Goal: Information Seeking & Learning: Learn about a topic

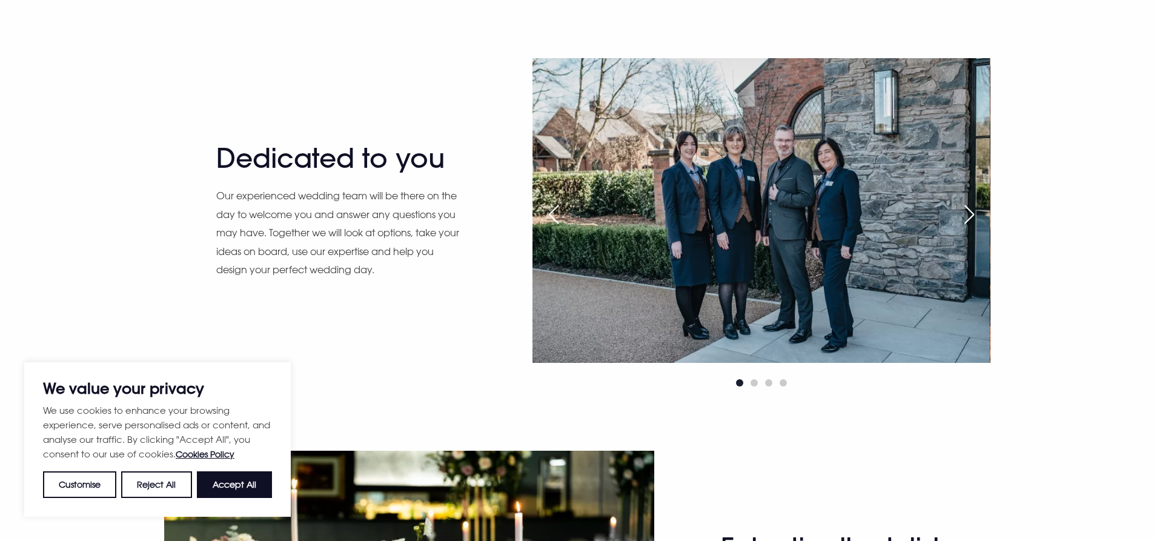
scroll to position [1212, 0]
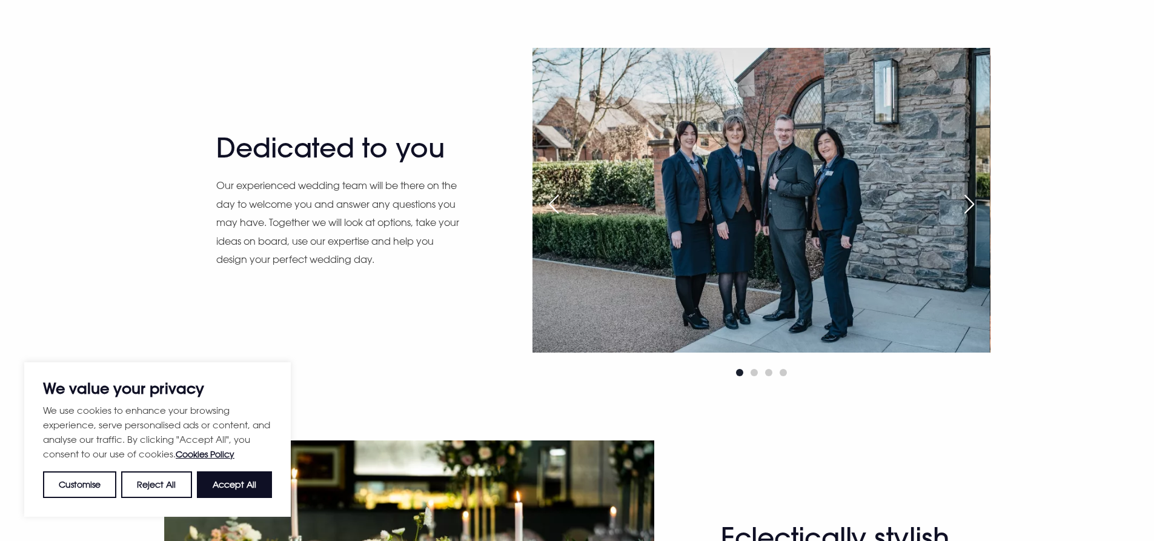
click at [828, 186] on img at bounding box center [760, 200] width 457 height 305
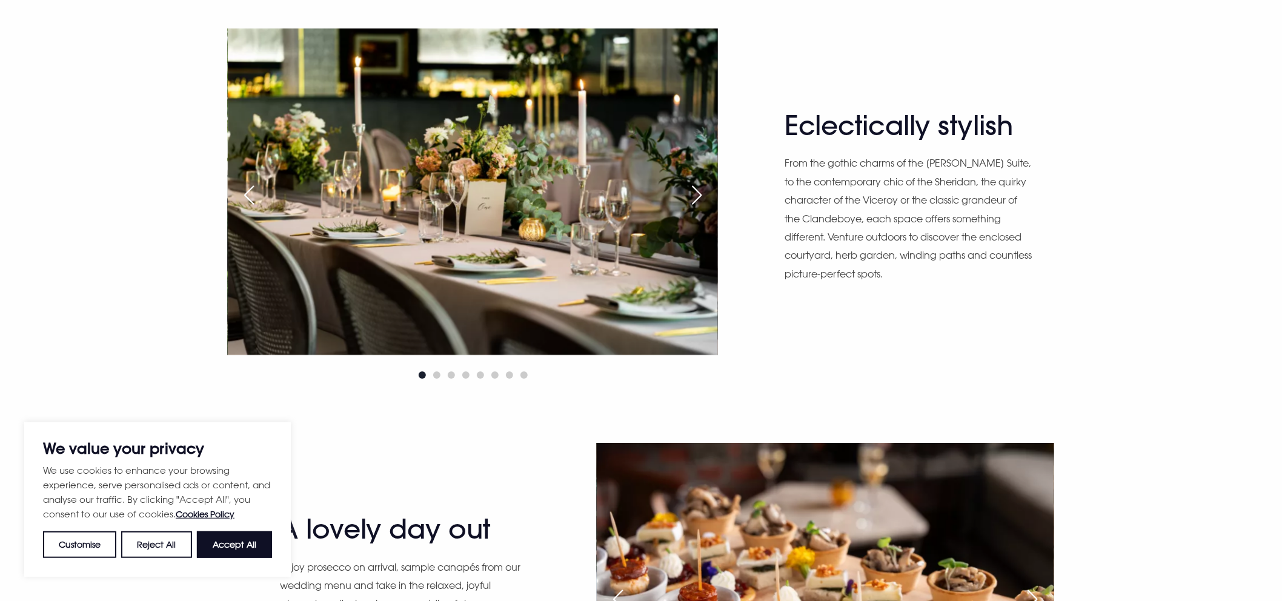
scroll to position [1691, 0]
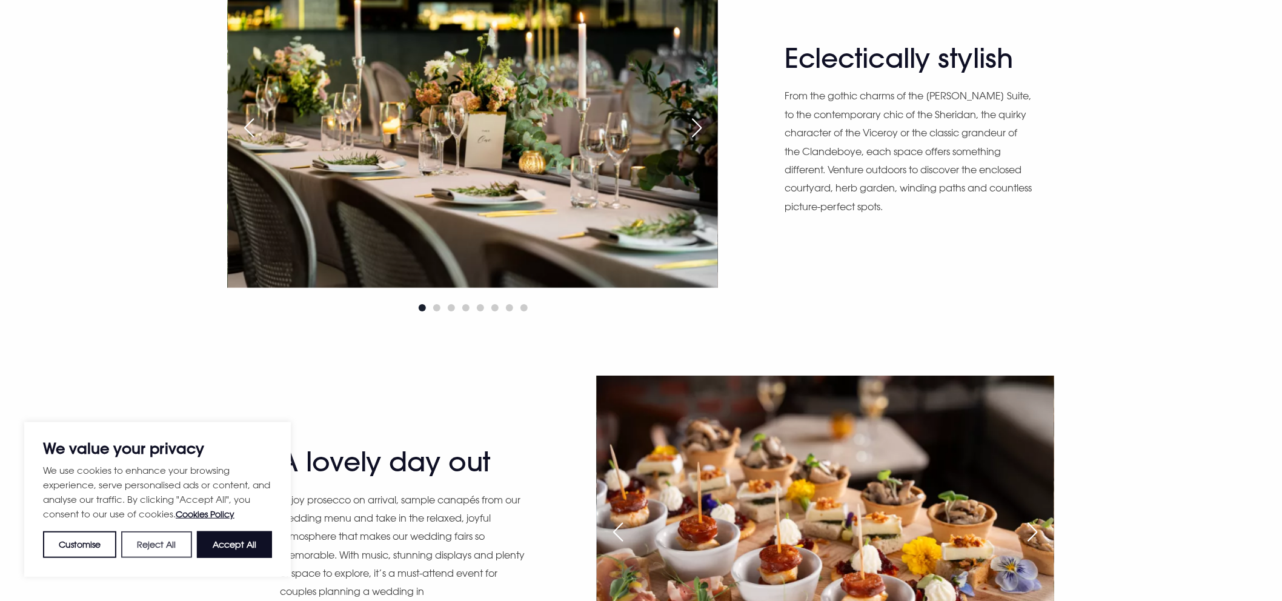
click at [174, 540] on button "Reject All" at bounding box center [156, 544] width 70 height 27
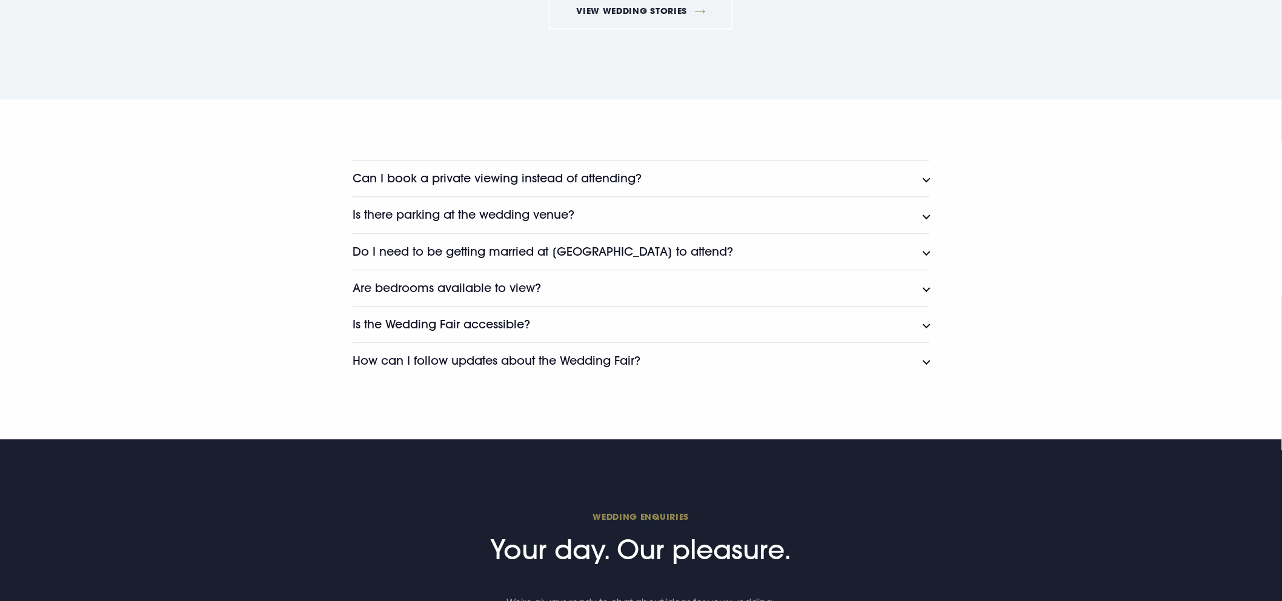
scroll to position [3104, 0]
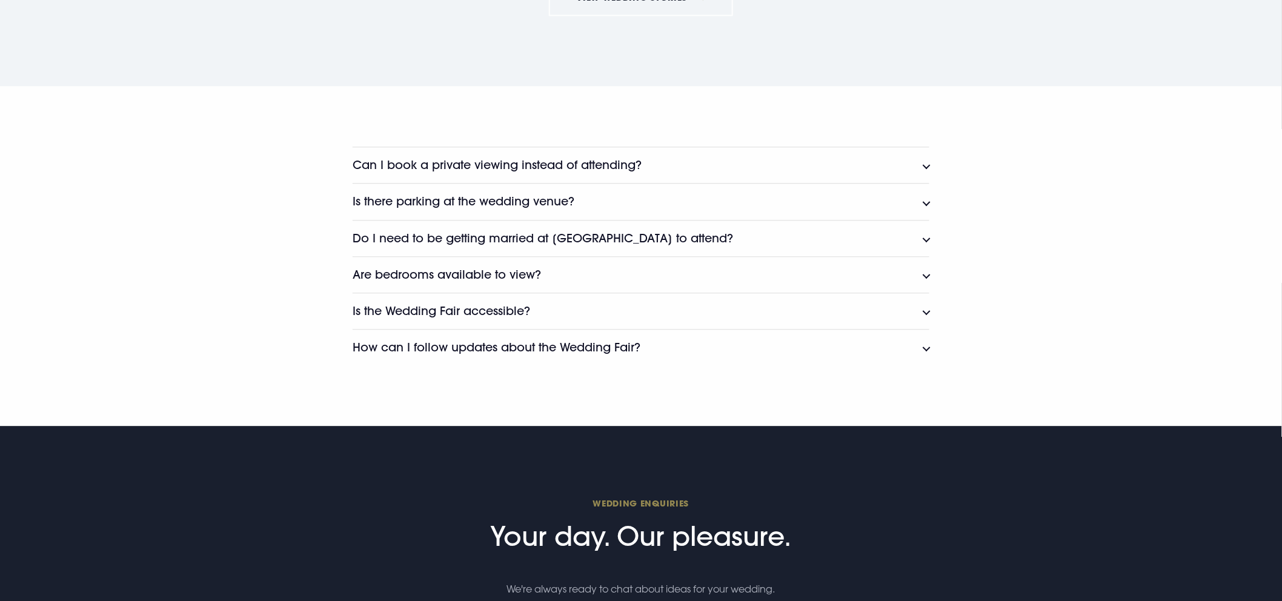
click at [630, 164] on h3 "Can I book a private viewing instead of attending?" at bounding box center [497, 165] width 289 height 14
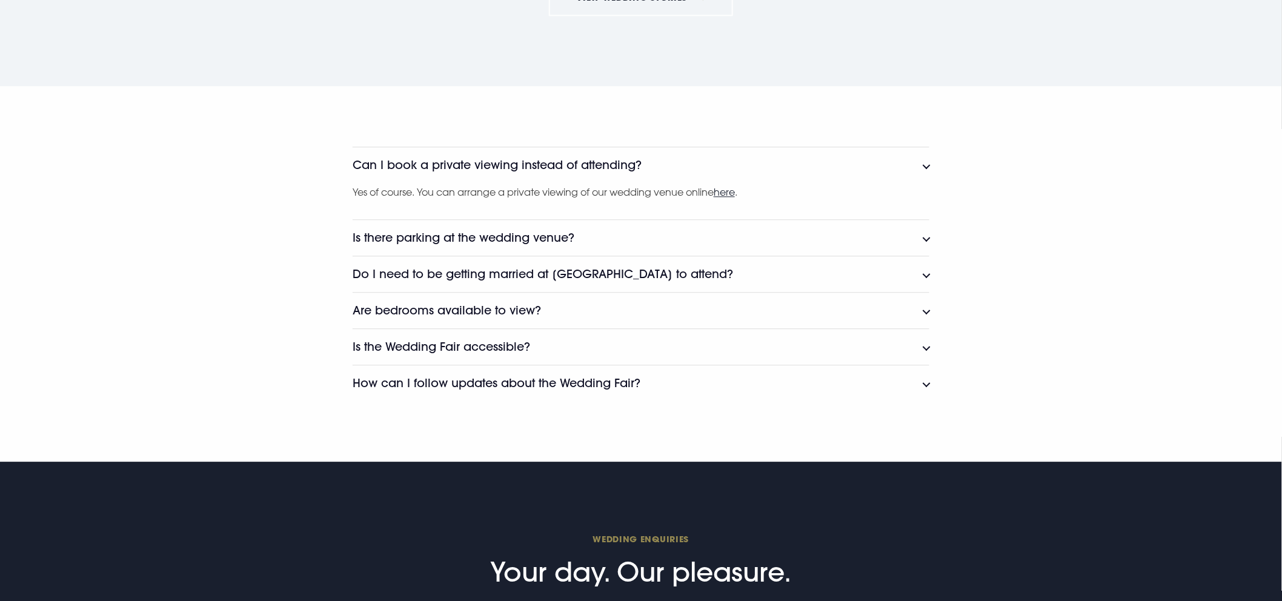
click at [681, 240] on button "Is there parking at the wedding venue?" at bounding box center [641, 237] width 577 height 36
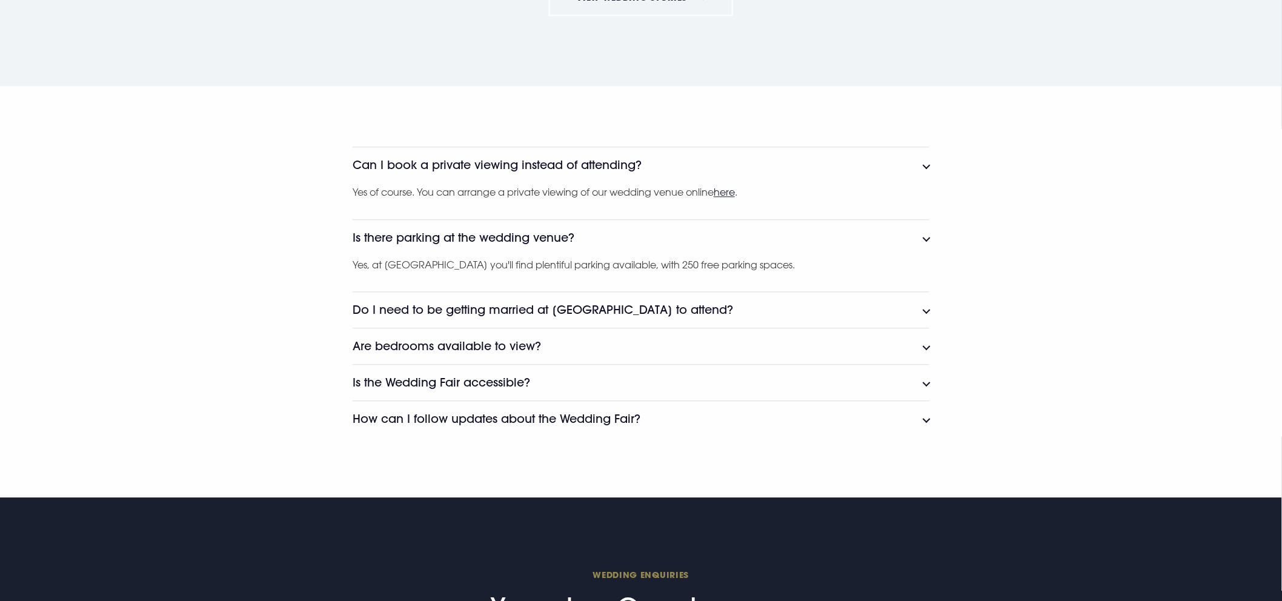
click at [760, 300] on button "Do I need to be getting married at [GEOGRAPHIC_DATA] to attend?" at bounding box center [641, 309] width 577 height 36
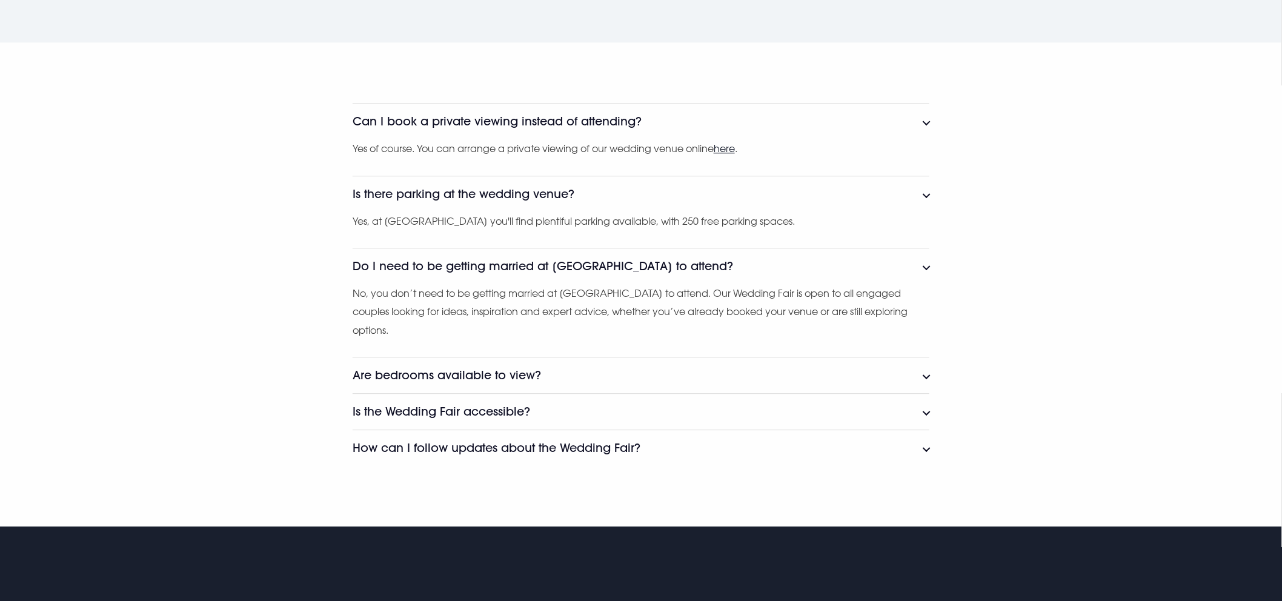
scroll to position [3171, 0]
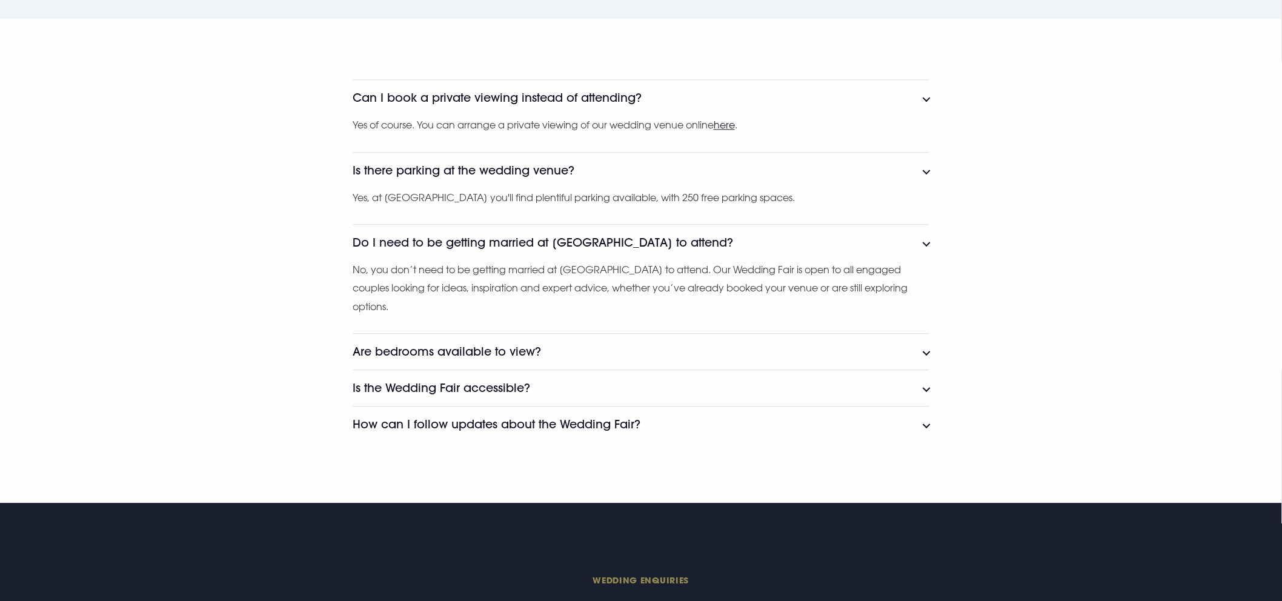
click at [853, 341] on button "Are bedrooms available to view?" at bounding box center [641, 351] width 577 height 36
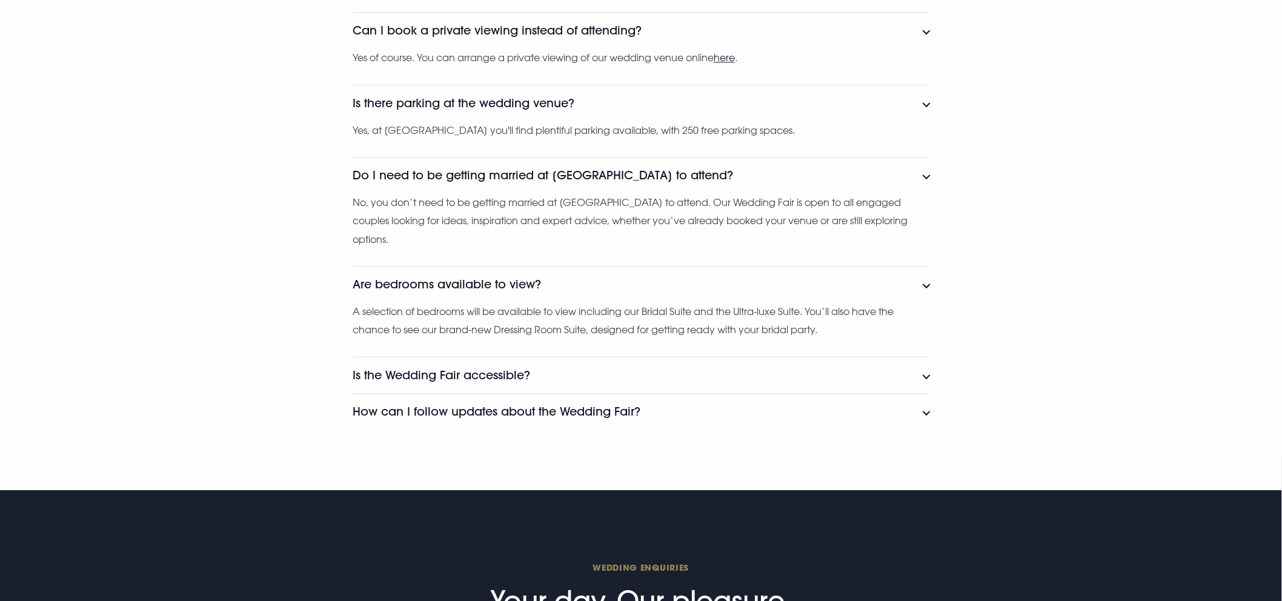
scroll to position [3306, 0]
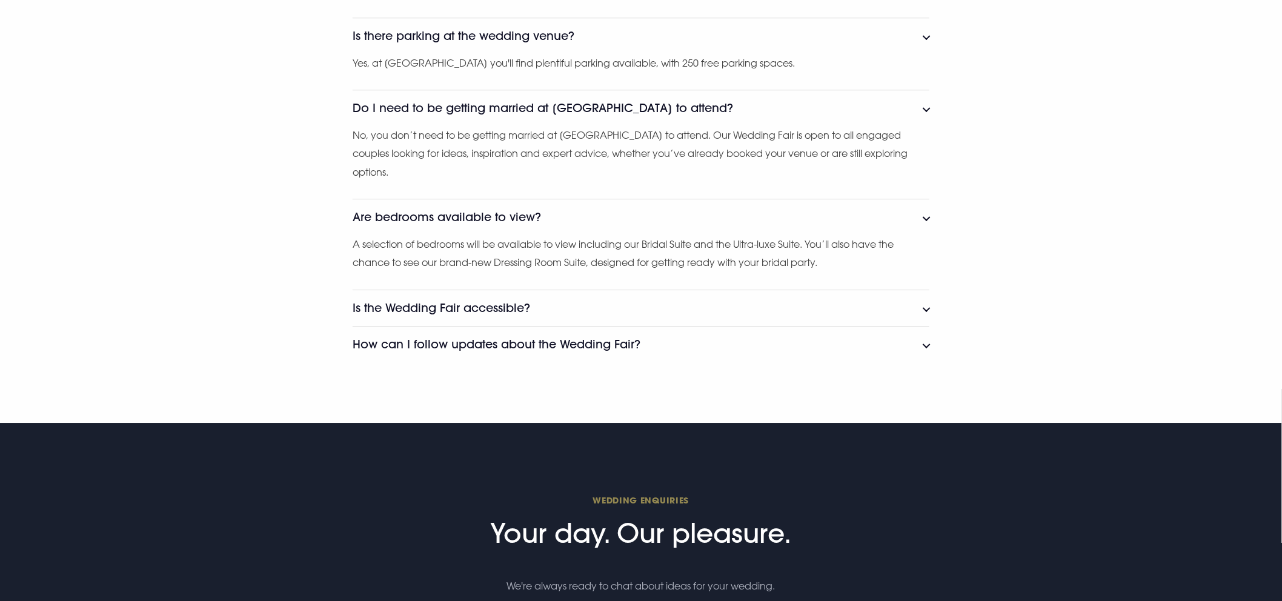
click at [638, 313] on button "Is the Wedding Fair accessible?" at bounding box center [641, 308] width 577 height 36
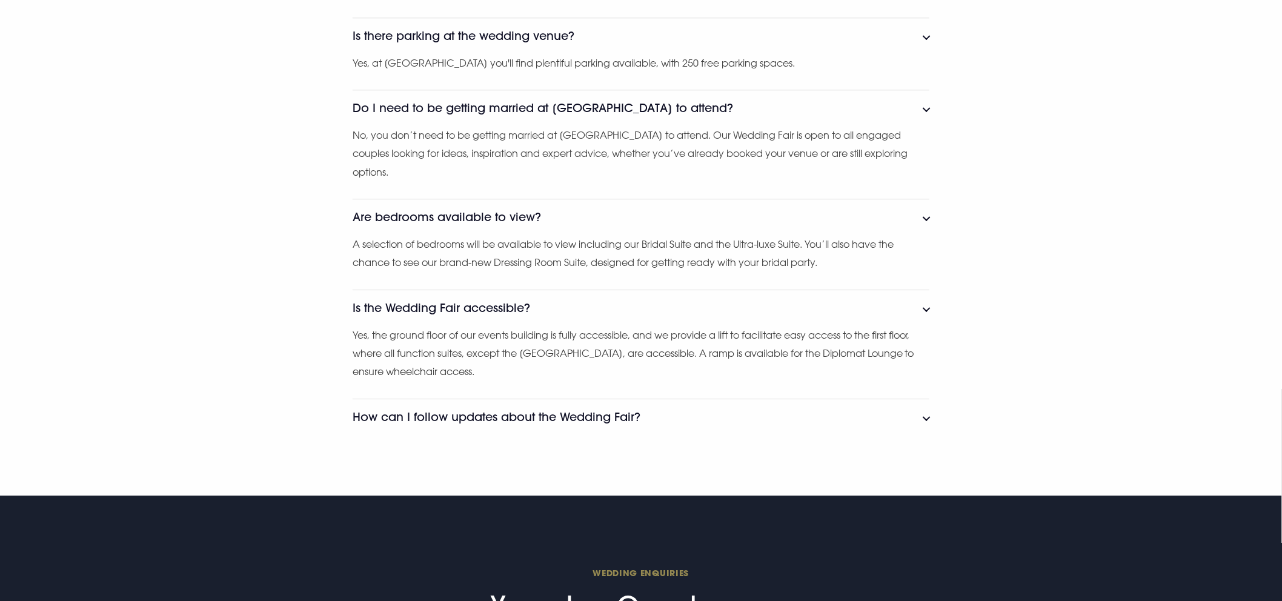
click at [692, 422] on button "How can I follow updates about the Wedding Fair?" at bounding box center [641, 417] width 577 height 36
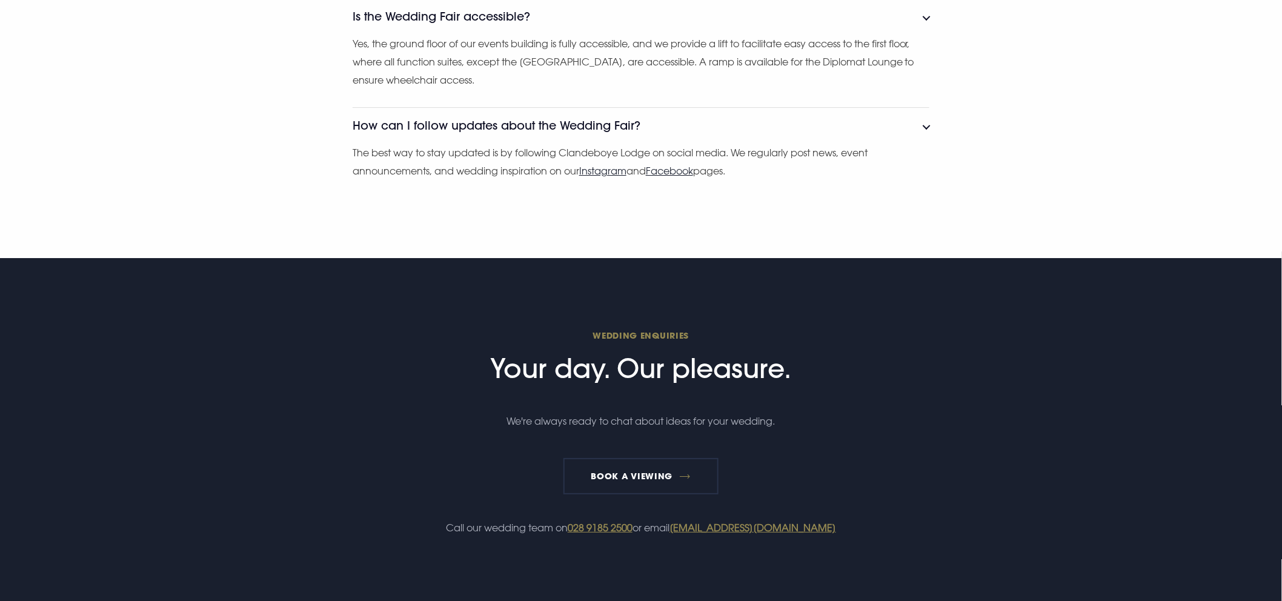
scroll to position [3441, 0]
